Goal: Information Seeking & Learning: Learn about a topic

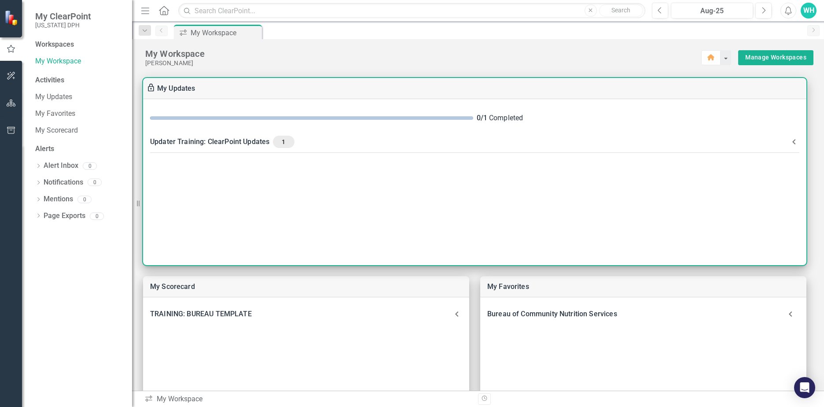
click at [272, 142] on div "Updater Training: ClearPoint Updates 1" at bounding box center [469, 142] width 638 height 12
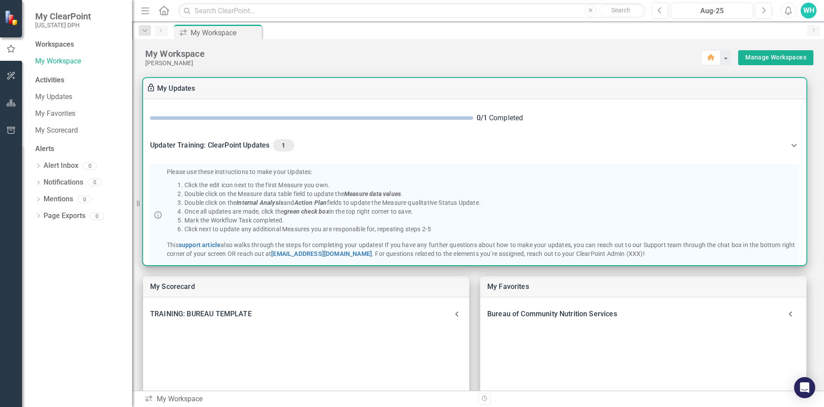
click at [498, 128] on div "0 / 1 Completed" at bounding box center [474, 118] width 663 height 24
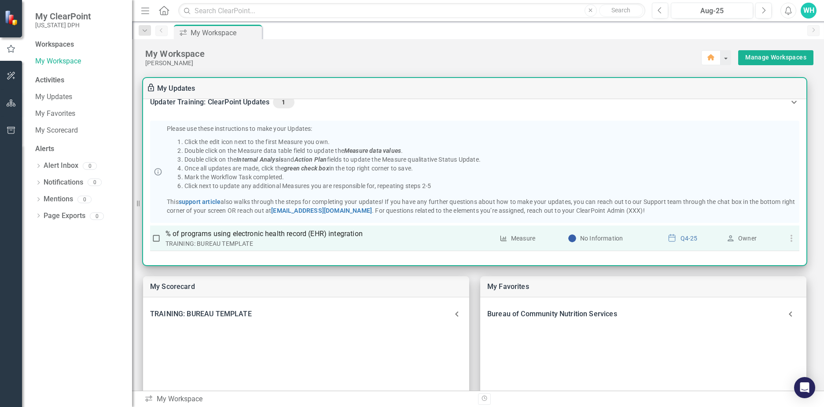
scroll to position [66, 0]
click at [349, 230] on p "% of programs using electronic health record (EHR) integration" at bounding box center [329, 233] width 328 height 11
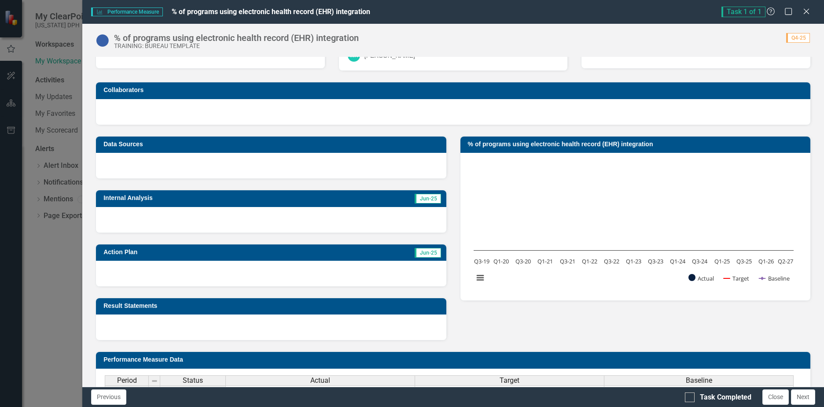
scroll to position [30, 0]
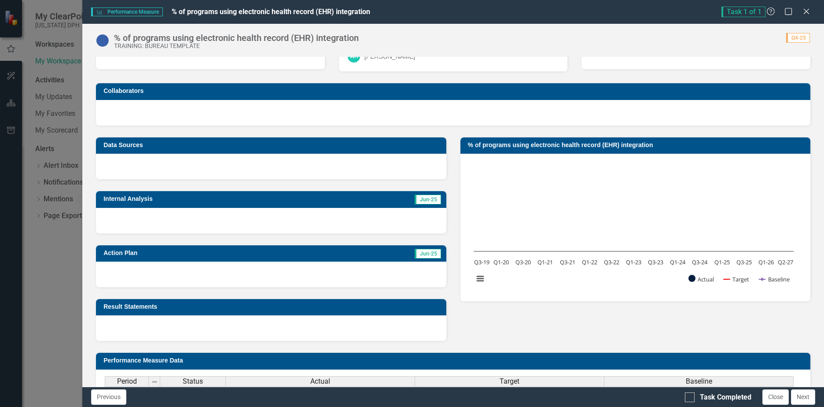
drag, startPoint x: 500, startPoint y: 156, endPoint x: 500, endPoint y: 151, distance: 4.8
click at [500, 152] on td "% of programs using electronic health record (EHR) integration" at bounding box center [637, 145] width 338 height 13
click at [528, 146] on h3 "% of programs using electronic health record (EHR) integration" at bounding box center [637, 145] width 338 height 7
click at [474, 283] on button "View chart menu, Chart" at bounding box center [480, 278] width 12 height 12
click at [575, 301] on div "Chart Combination chart with 3 data series. The chart has 1 X axis displaying c…" at bounding box center [635, 227] width 350 height 147
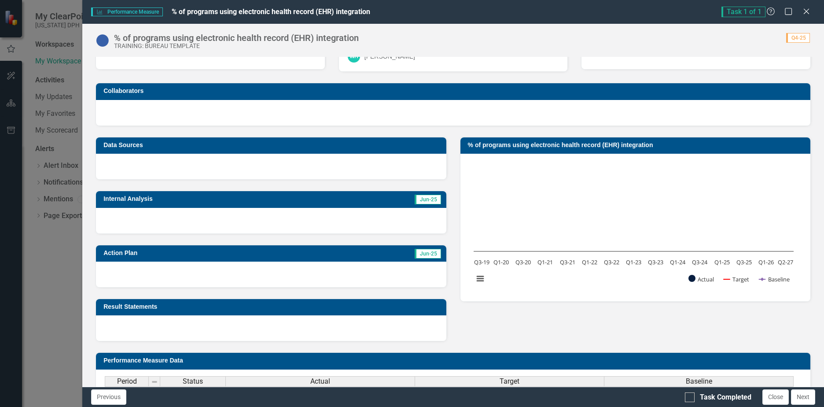
drag, startPoint x: 338, startPoint y: 193, endPoint x: 325, endPoint y: 180, distance: 19.3
click at [338, 193] on div "Internal Analysis Jun-25" at bounding box center [271, 207] width 364 height 54
click at [314, 41] on div "% of programs using electronic health record (EHR) integration" at bounding box center [236, 38] width 245 height 10
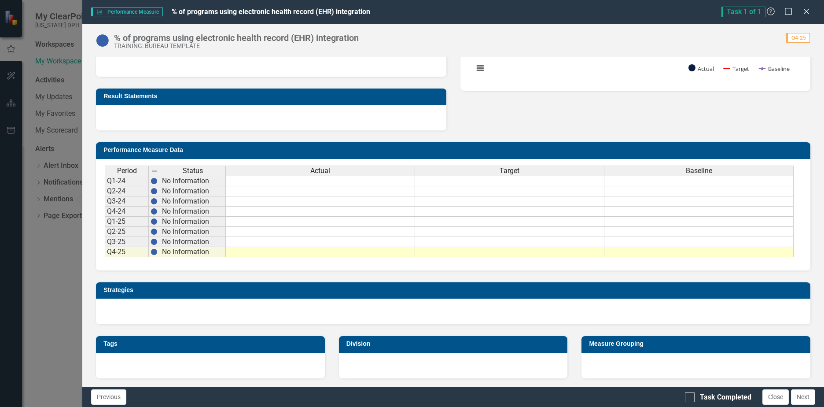
scroll to position [250, 0]
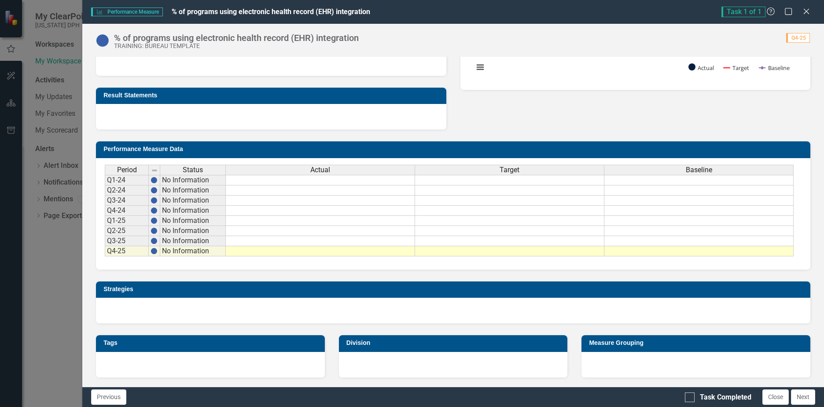
click at [48, 275] on div "Performance Measure Performance Measure % of programs using electronic health r…" at bounding box center [412, 203] width 824 height 407
click at [65, 115] on div "Performance Measure Performance Measure % of programs using electronic health r…" at bounding box center [412, 203] width 824 height 407
click at [808, 12] on icon "Close" at bounding box center [805, 11] width 11 height 8
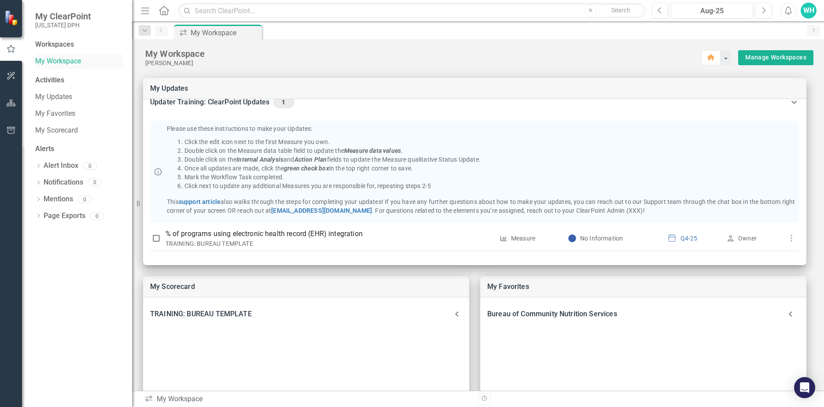
click at [64, 63] on link "My Workspace" at bounding box center [79, 61] width 88 height 10
click at [53, 44] on div "Workspaces" at bounding box center [54, 45] width 39 height 10
click at [56, 93] on link "My Updates" at bounding box center [79, 97] width 88 height 10
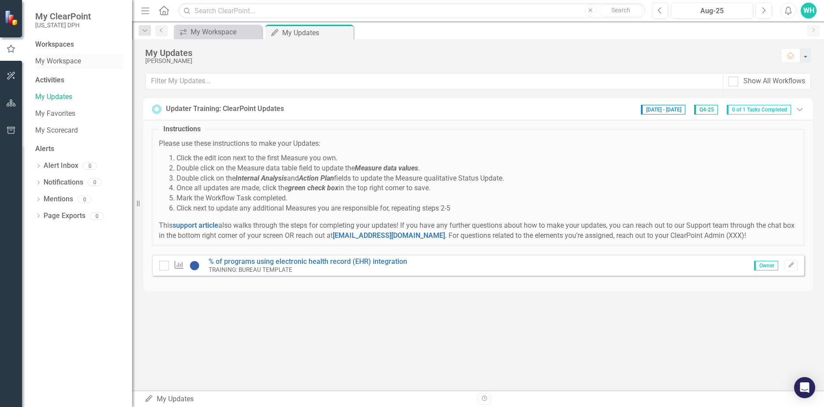
click at [66, 66] on link "My Workspace" at bounding box center [79, 61] width 88 height 10
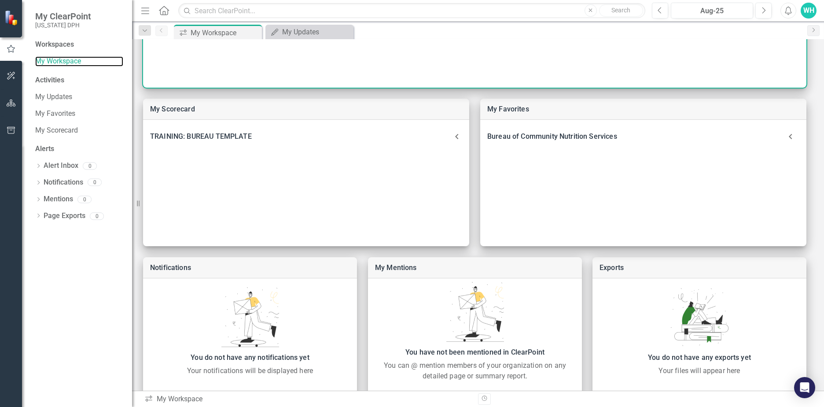
scroll to position [205, 0]
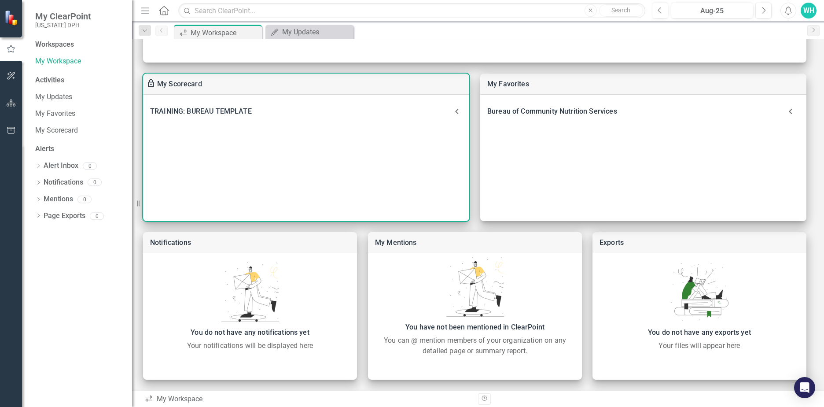
click at [329, 158] on div "TRAINING: BUREAU TEMPLATE Performance Measure % of programs using electronic he…" at bounding box center [306, 158] width 326 height 126
click at [368, 112] on div "TRAINING: BUREAU TEMPLATE" at bounding box center [300, 111] width 301 height 12
click at [243, 140] on link "% of programs using electronic health record (EHR) integration" at bounding box center [265, 144] width 202 height 8
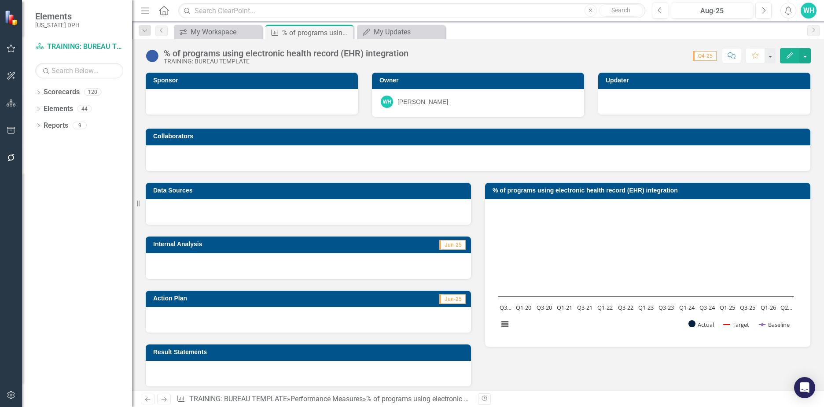
click at [520, 235] on rect "Interactive chart" at bounding box center [646, 271] width 304 height 132
click at [605, 275] on rect "Interactive chart" at bounding box center [646, 271] width 304 height 132
drag, startPoint x: 605, startPoint y: 275, endPoint x: 663, endPoint y: 196, distance: 98.3
click at [605, 275] on rect "Interactive chart" at bounding box center [646, 271] width 304 height 132
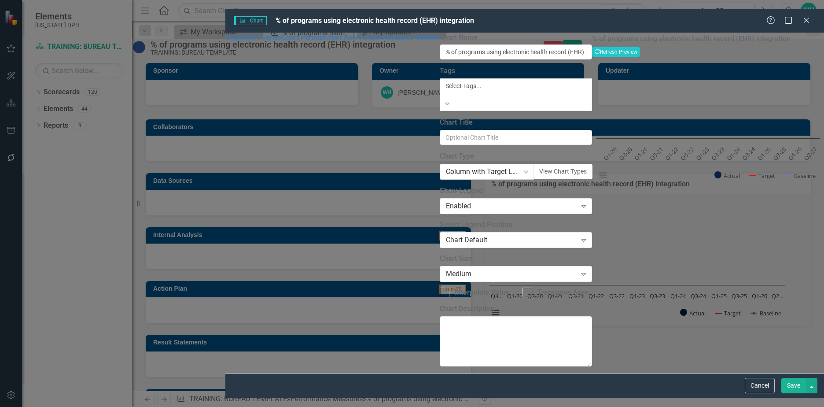
click at [521, 168] on icon "Expand" at bounding box center [525, 171] width 9 height 7
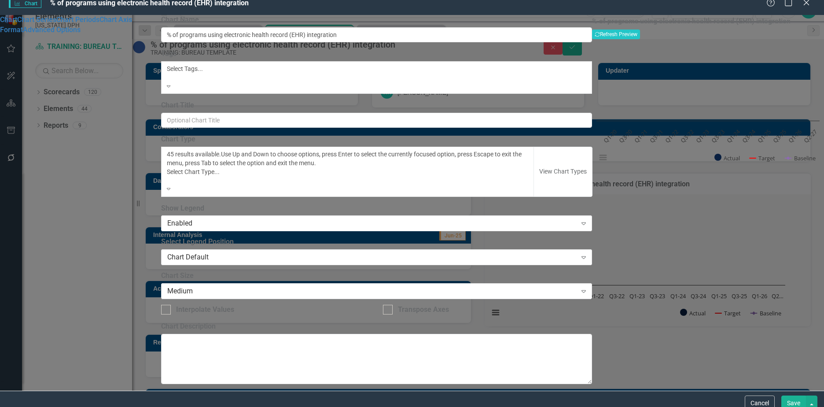
scroll to position [750, 0]
click at [533, 154] on button "View Chart Types" at bounding box center [562, 172] width 59 height 50
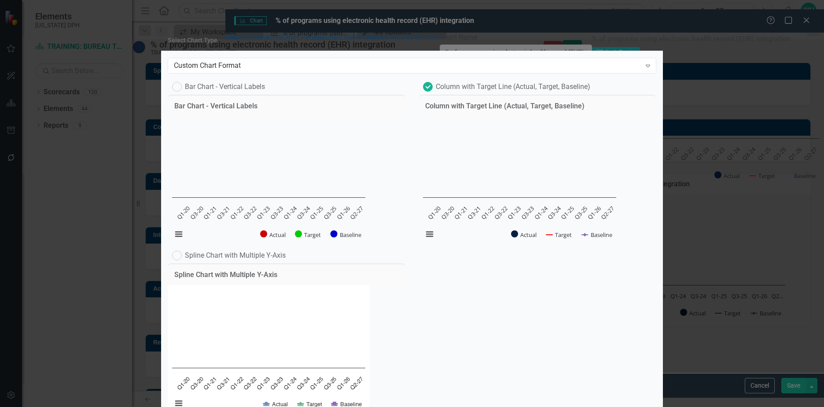
scroll to position [0, 0]
click at [347, 69] on div "Custom Chart Format" at bounding box center [407, 65] width 467 height 10
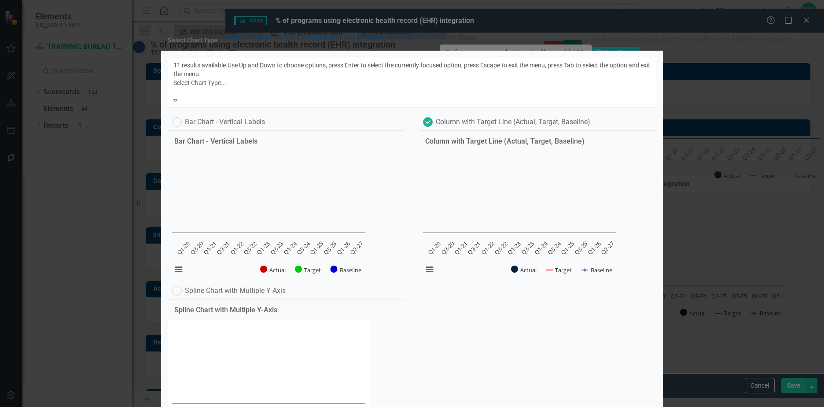
scroll to position [27, 0]
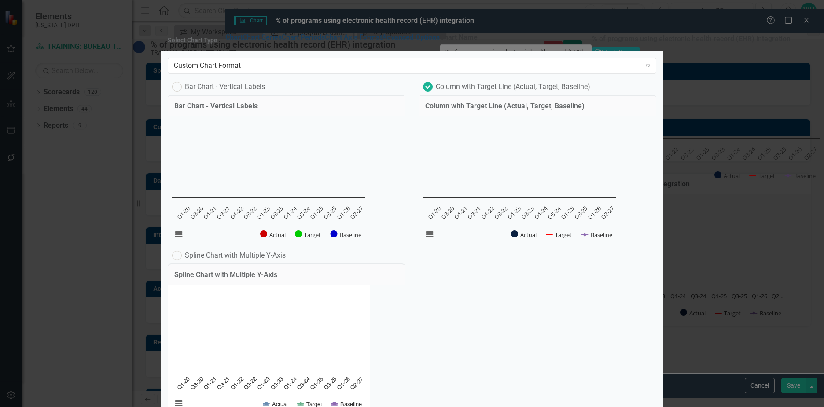
click at [473, 324] on div "Bar Chart - Vertical Labels Bar Chart - Vertical Labels Chart Bar chart with 3 …" at bounding box center [412, 248] width 502 height 338
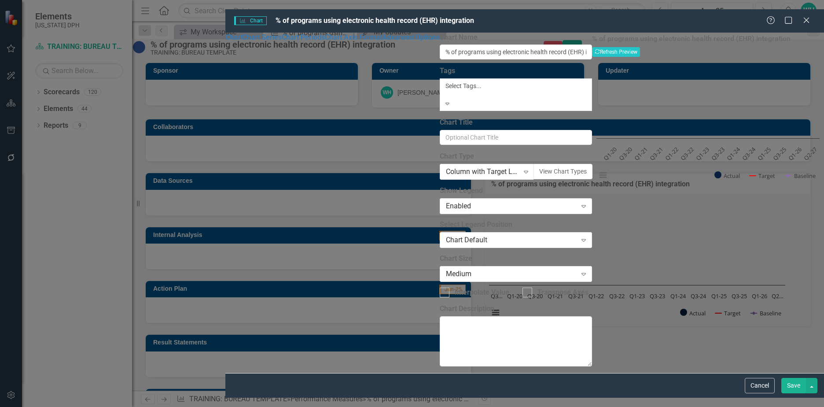
click at [88, 223] on div "Charts Chart % of programs using electronic health record (EHR) integration Hel…" at bounding box center [412, 203] width 824 height 407
click at [808, 16] on icon "Close" at bounding box center [805, 20] width 11 height 8
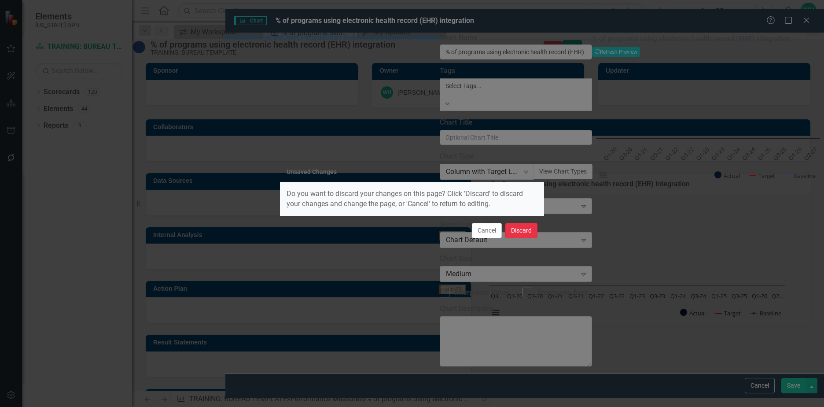
click at [511, 231] on button "Discard" at bounding box center [521, 230] width 32 height 15
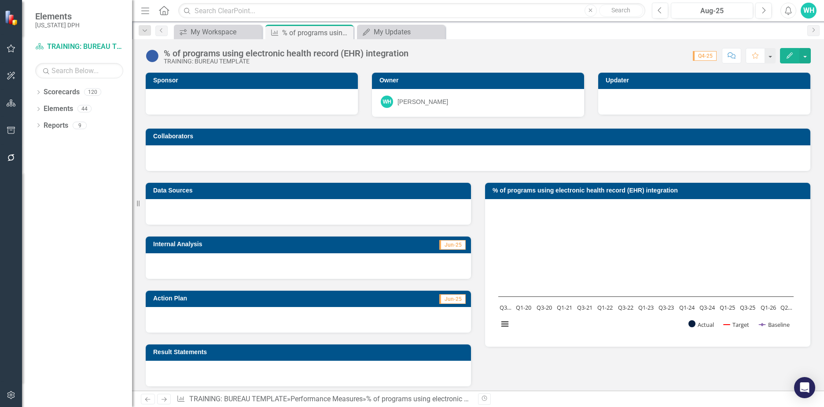
click at [233, 103] on div at bounding box center [252, 102] width 212 height 26
click at [41, 133] on div "Dropdown Reports 9" at bounding box center [83, 126] width 97 height 17
click at [38, 125] on icon at bounding box center [38, 125] width 2 height 4
click at [79, 194] on link "Strategy Strategies" at bounding box center [56, 191] width 44 height 10
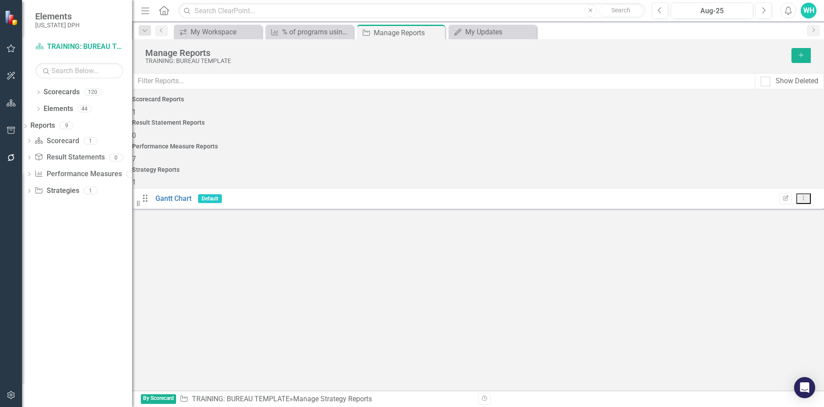
click at [564, 143] on h4 "Performance Measure Reports" at bounding box center [478, 146] width 692 height 7
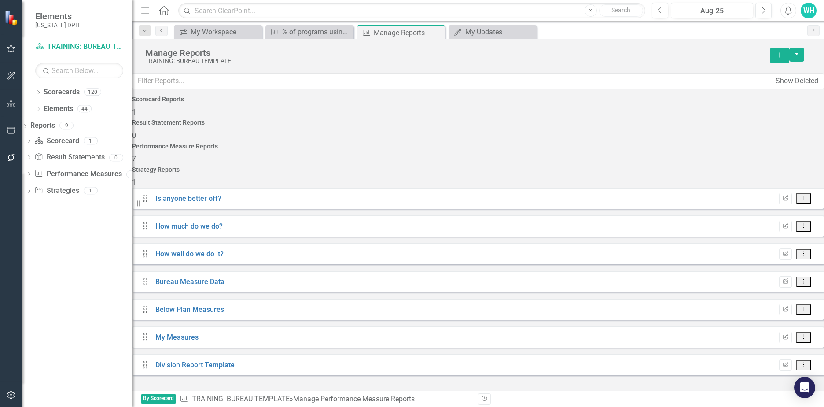
click at [151, 194] on icon "Drag" at bounding box center [144, 198] width 11 height 9
click at [534, 187] on div "Drag Is anyone better off? Edit Report Dropdown Menu Drag How much do we do? Ed…" at bounding box center [478, 284] width 692 height 194
click at [312, 354] on div "Drag Division Report Template Edit Report Dropdown Menu" at bounding box center [478, 364] width 692 height 21
click at [200, 360] on link "Division Report Template" at bounding box center [194, 364] width 79 height 8
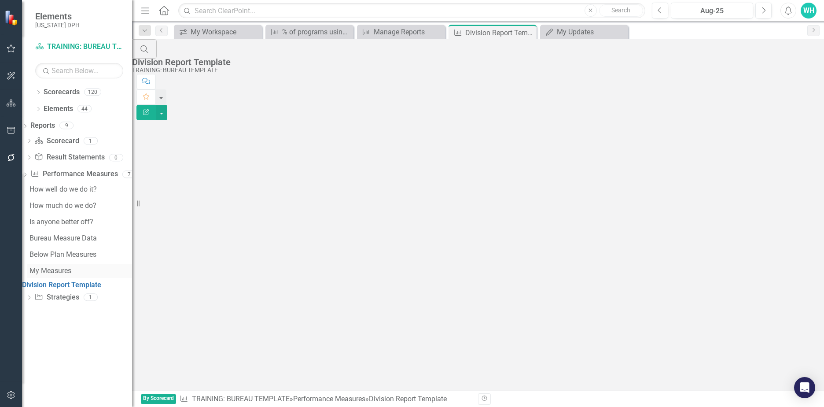
click at [82, 273] on div "My Measures" at bounding box center [80, 271] width 103 height 8
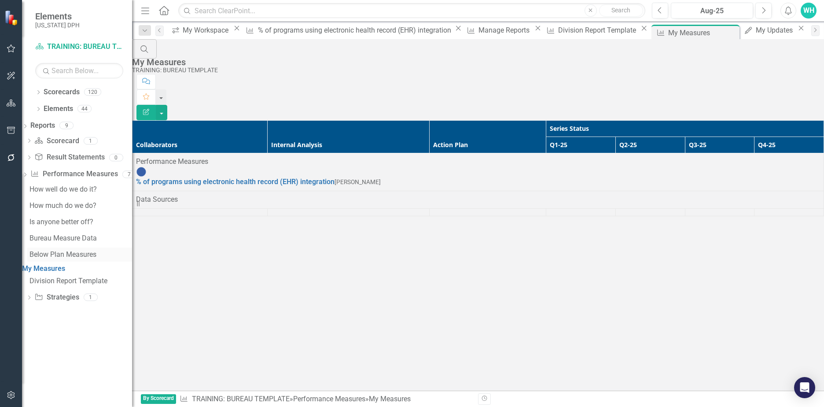
click at [94, 252] on div "Below Plan Measures" at bounding box center [80, 254] width 103 height 8
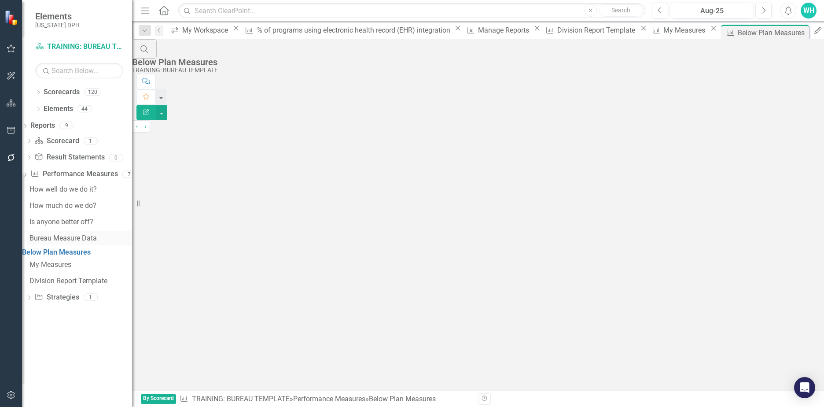
click at [94, 235] on link "Bureau Measure Data" at bounding box center [79, 238] width 105 height 14
click at [88, 222] on div "Is anyone better off?" at bounding box center [80, 222] width 103 height 8
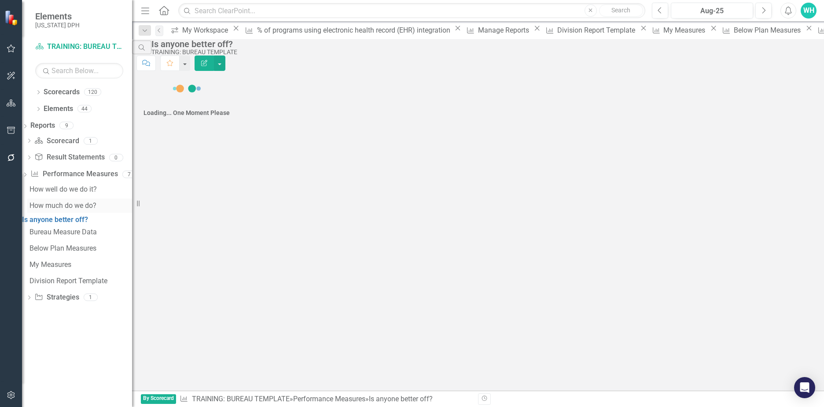
click at [88, 206] on div "How much do we do?" at bounding box center [80, 206] width 103 height 8
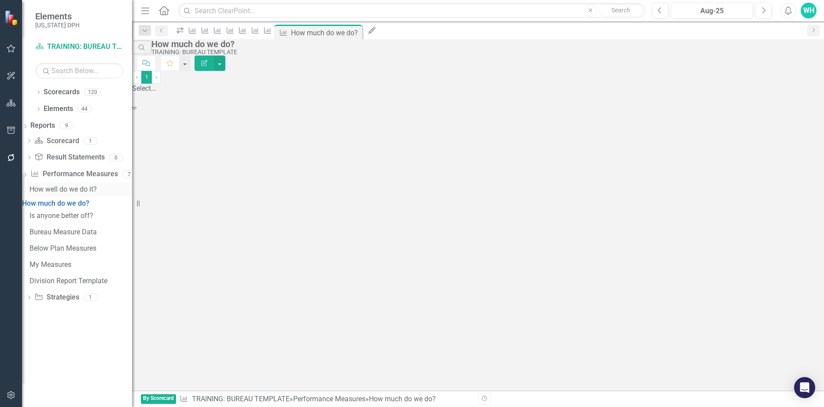
click at [89, 188] on div "How well do we do it?" at bounding box center [80, 189] width 103 height 8
click at [91, 177] on link "Performance Measure Performance Measures" at bounding box center [73, 174] width 87 height 10
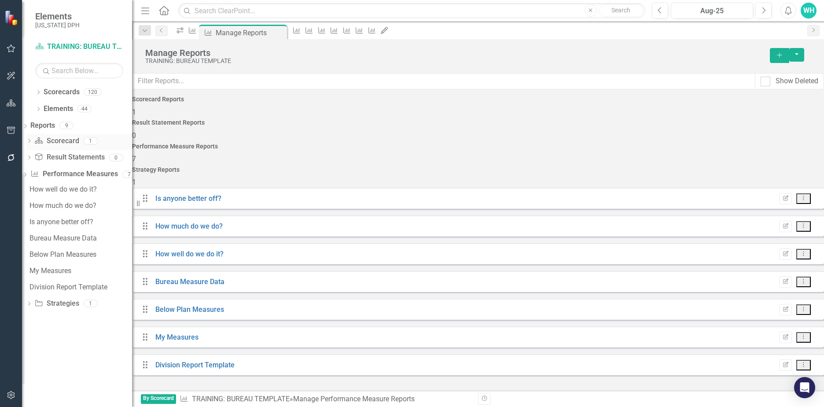
click at [47, 141] on div "Dropdown Scorecard Scorecard 1" at bounding box center [79, 142] width 106 height 17
click at [32, 143] on icon "Dropdown" at bounding box center [29, 141] width 6 height 5
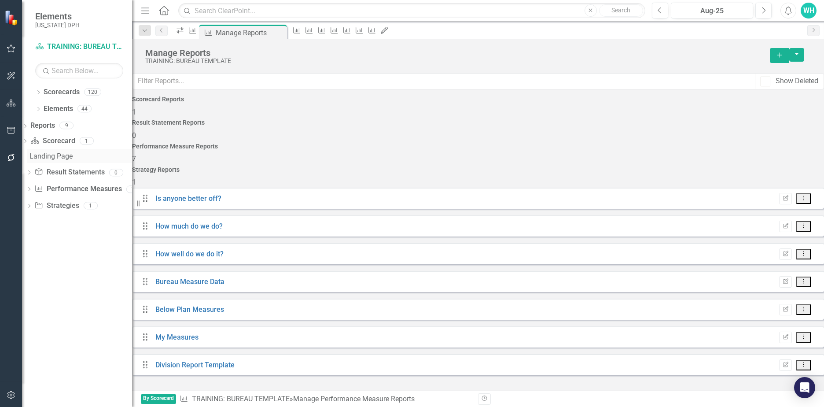
click at [73, 157] on div "Landing Page" at bounding box center [80, 156] width 103 height 8
